Goal: Navigation & Orientation: Find specific page/section

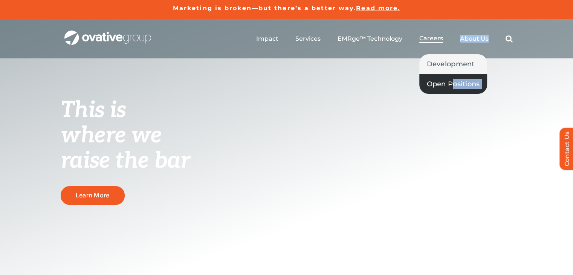
drag, startPoint x: 430, startPoint y: 44, endPoint x: 452, endPoint y: 77, distance: 40.1
click at [452, 77] on div "Marketing is broken—but there’s a better way. Read more. Marketing is broken—bu…" at bounding box center [286, 169] width 573 height 339
click at [429, 41] on span "Careers" at bounding box center [431, 39] width 24 height 8
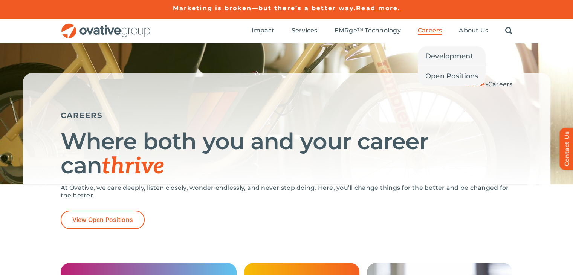
drag, startPoint x: 0, startPoint y: 0, endPoint x: 425, endPoint y: 30, distance: 426.1
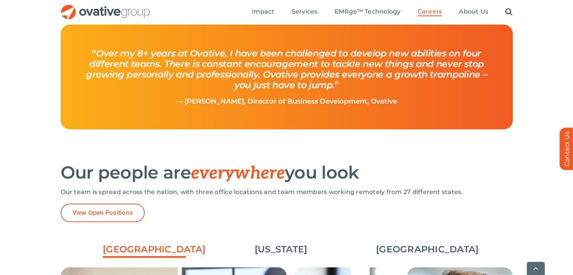
scroll to position [963, 0]
